Goal: Task Accomplishment & Management: Use online tool/utility

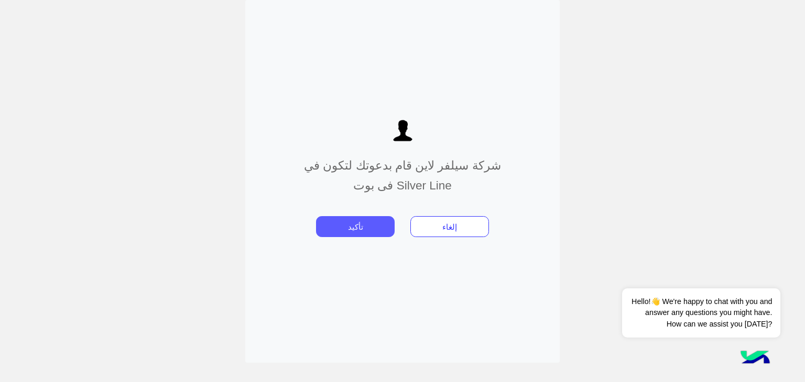
click at [352, 226] on button "تأكيد" at bounding box center [355, 226] width 79 height 21
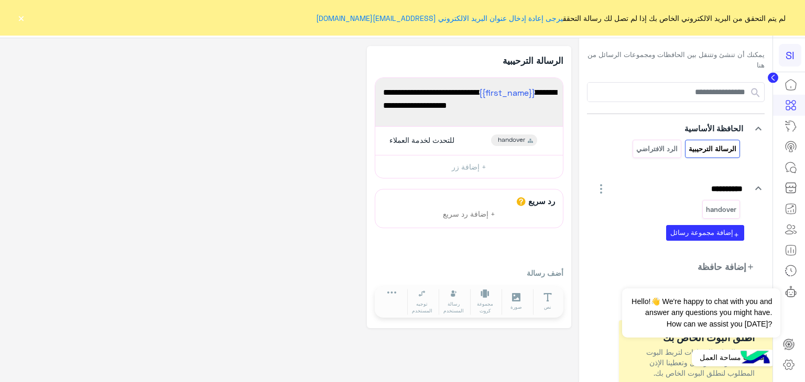
click at [790, 365] on icon at bounding box center [789, 366] width 4 height 4
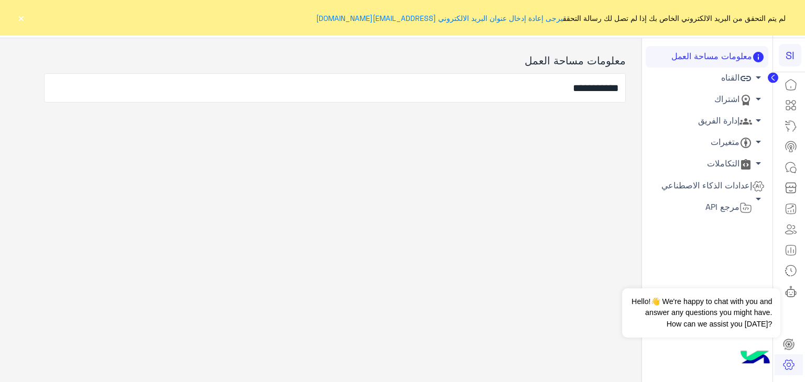
click at [737, 81] on link "القناه arrow_drop_down" at bounding box center [706, 78] width 123 height 21
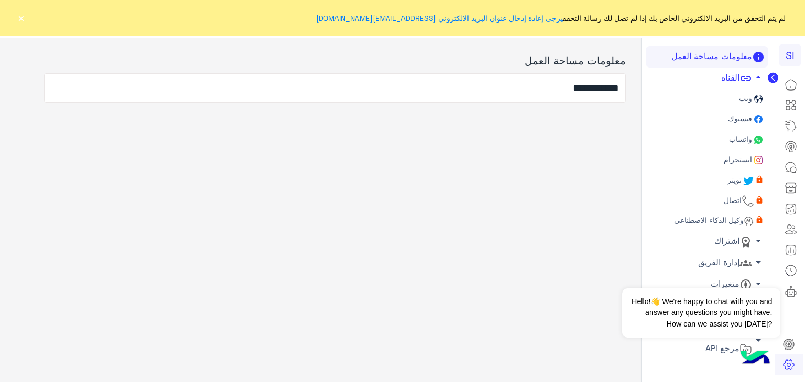
click at [738, 139] on span "واتساب" at bounding box center [739, 139] width 25 height 9
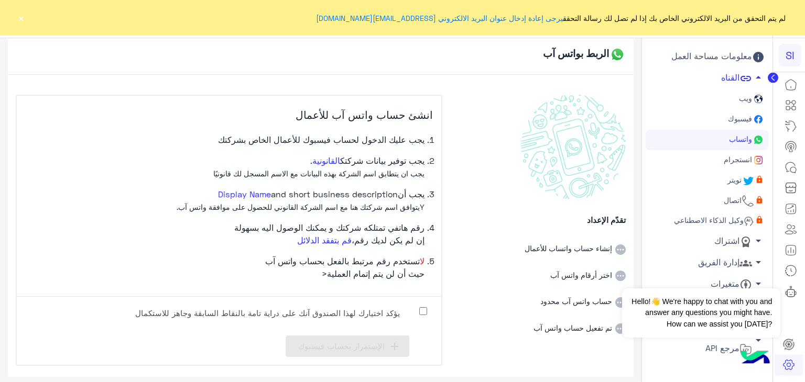
click at [417, 311] on label "يؤكد اختيارك لهذا الصندوق آنك على دراية تامة بالنقاط السابقة وجاهز للاستكمال" at bounding box center [275, 317] width 314 height 24
click at [382, 342] on span "الإستمرار بحساب فيسبوك" at bounding box center [341, 346] width 86 height 9
click at [372, 347] on span "الإستمرار بحساب فيسبوك" at bounding box center [341, 346] width 86 height 9
